Goal: Check status: Check status

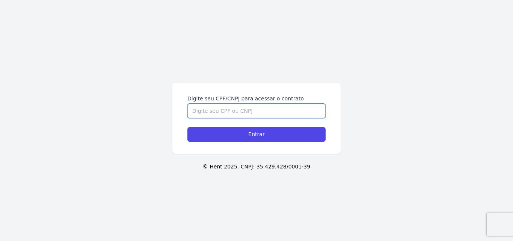
click at [259, 108] on input "Digite seu CPF/CNPJ para acessar o contrato" at bounding box center [256, 111] width 138 height 14
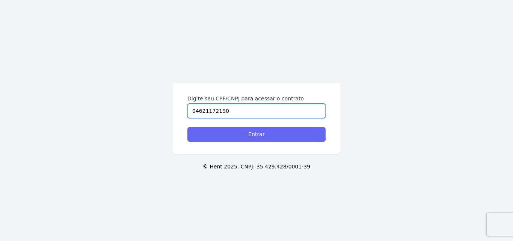
type input "04621172190"
click at [258, 137] on input "Entrar" at bounding box center [256, 134] width 138 height 15
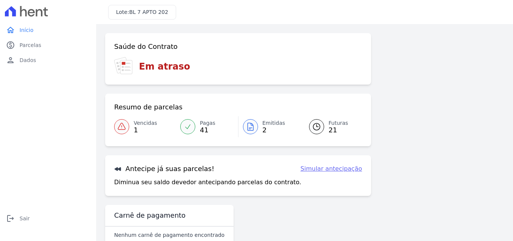
click at [142, 124] on span "Vencidas" at bounding box center [145, 123] width 23 height 8
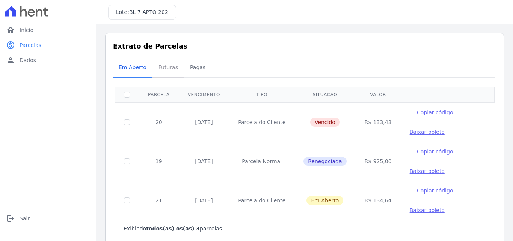
click at [165, 68] on span "Futuras" at bounding box center [168, 67] width 29 height 15
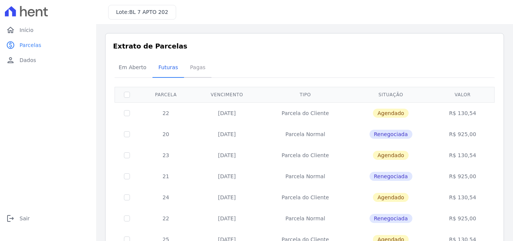
click at [201, 70] on span "Pagas" at bounding box center [198, 67] width 24 height 15
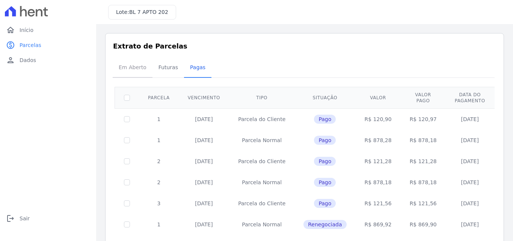
click at [141, 70] on span "Em Aberto" at bounding box center [132, 67] width 37 height 15
